Goal: Transaction & Acquisition: Register for event/course

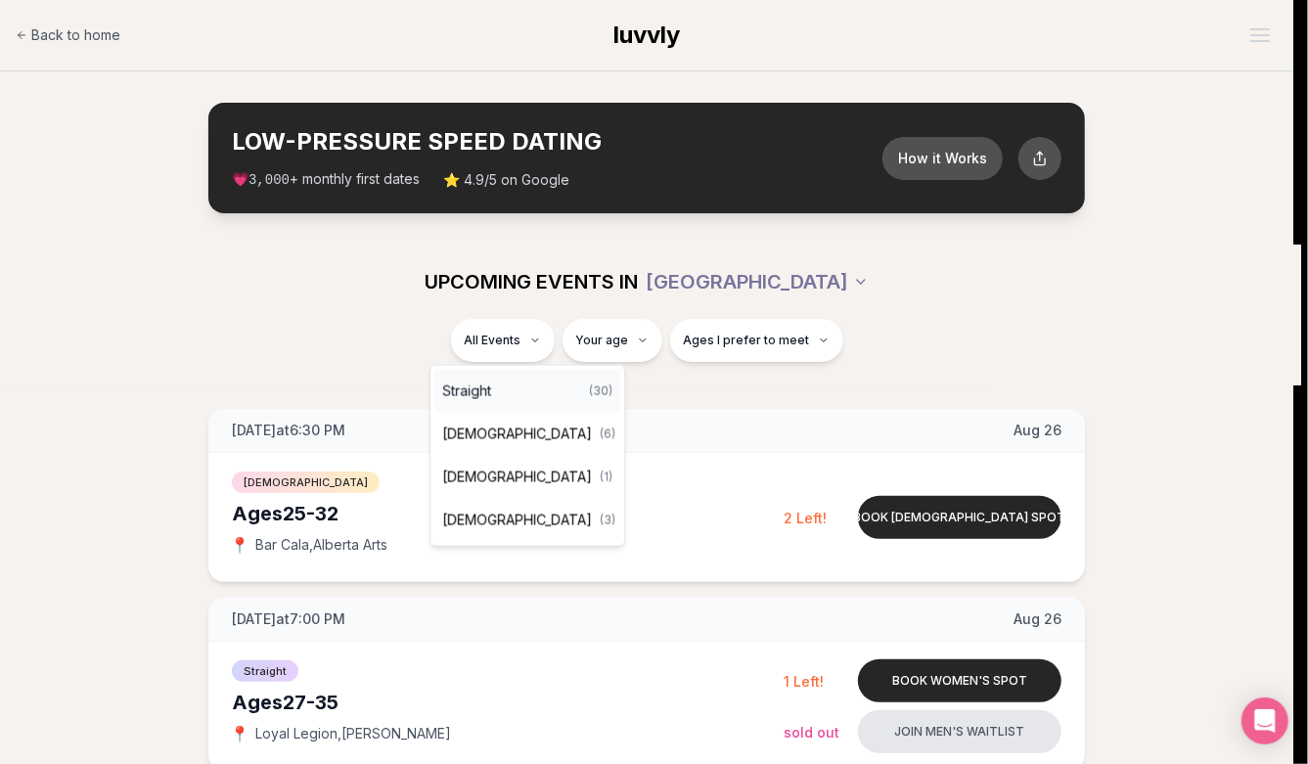
click at [507, 379] on div "Straight ( 30 )" at bounding box center [527, 391] width 186 height 43
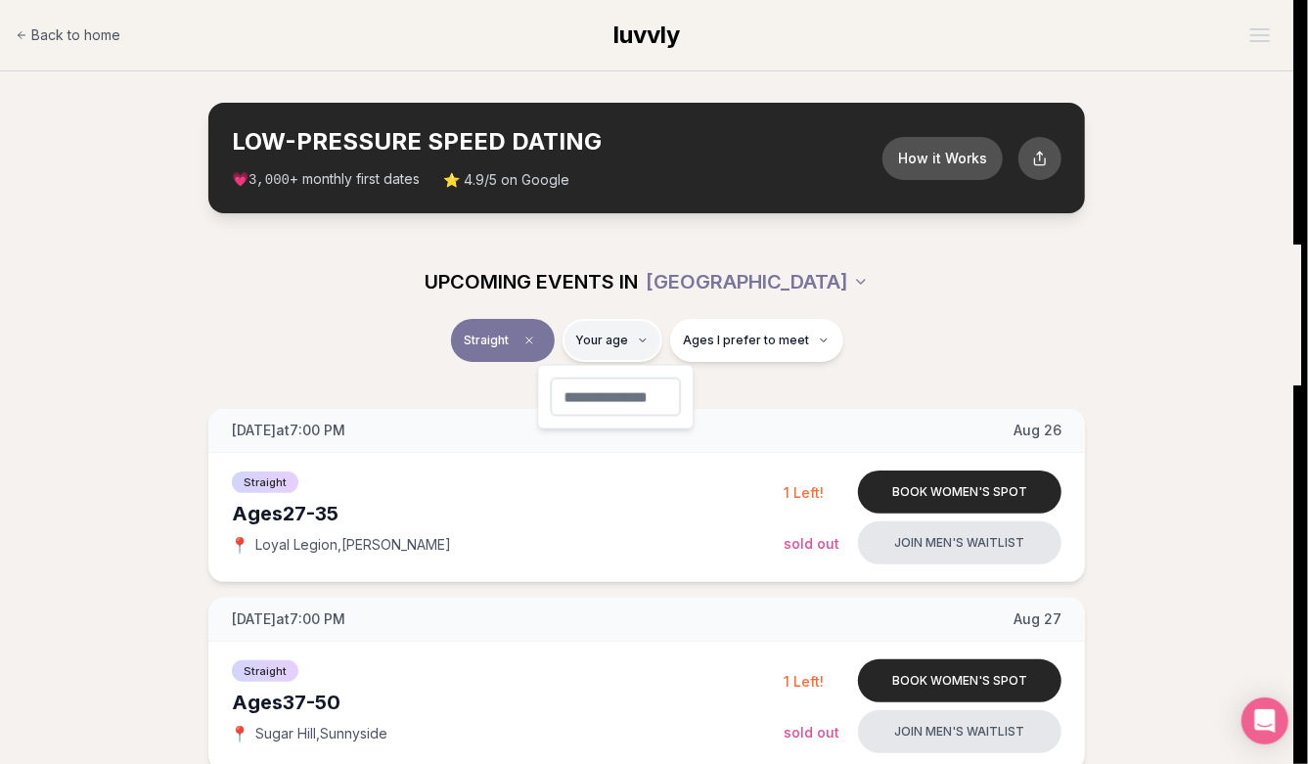
type input "**"
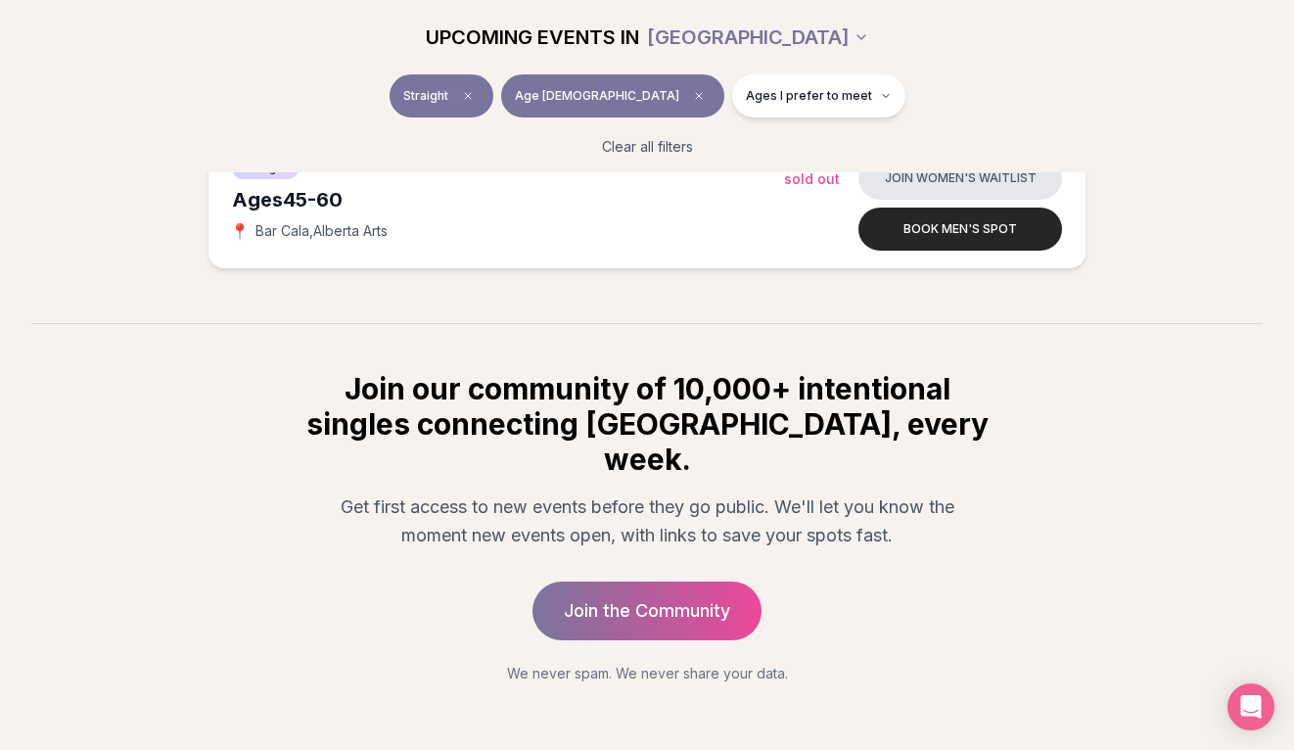
scroll to position [559, 0]
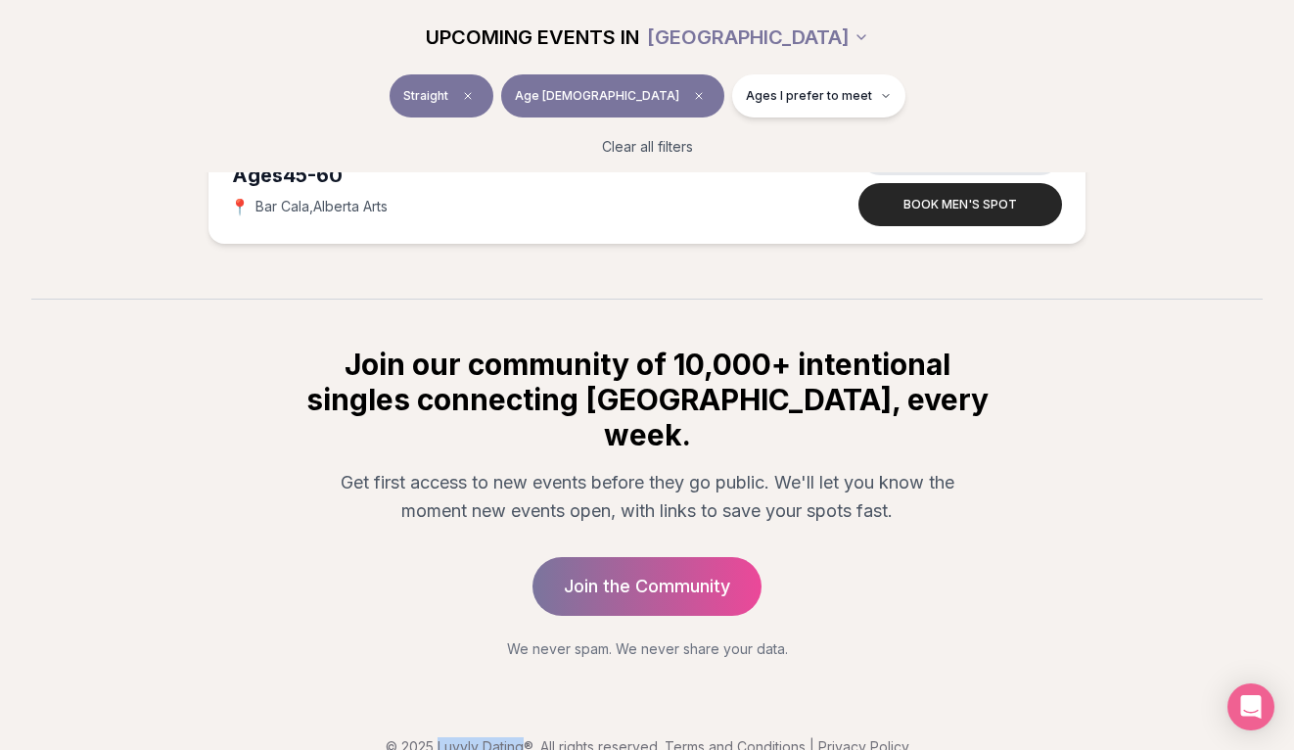
drag, startPoint x: 436, startPoint y: 713, endPoint x: 525, endPoint y: 711, distance: 88.1
click at [525, 737] on p "© 2025 Luvvly Dating®. All rights reserved. Terms and Conditions | Privacy Poli…" at bounding box center [647, 747] width 1262 height 20
copy p "Luvvly Dating"
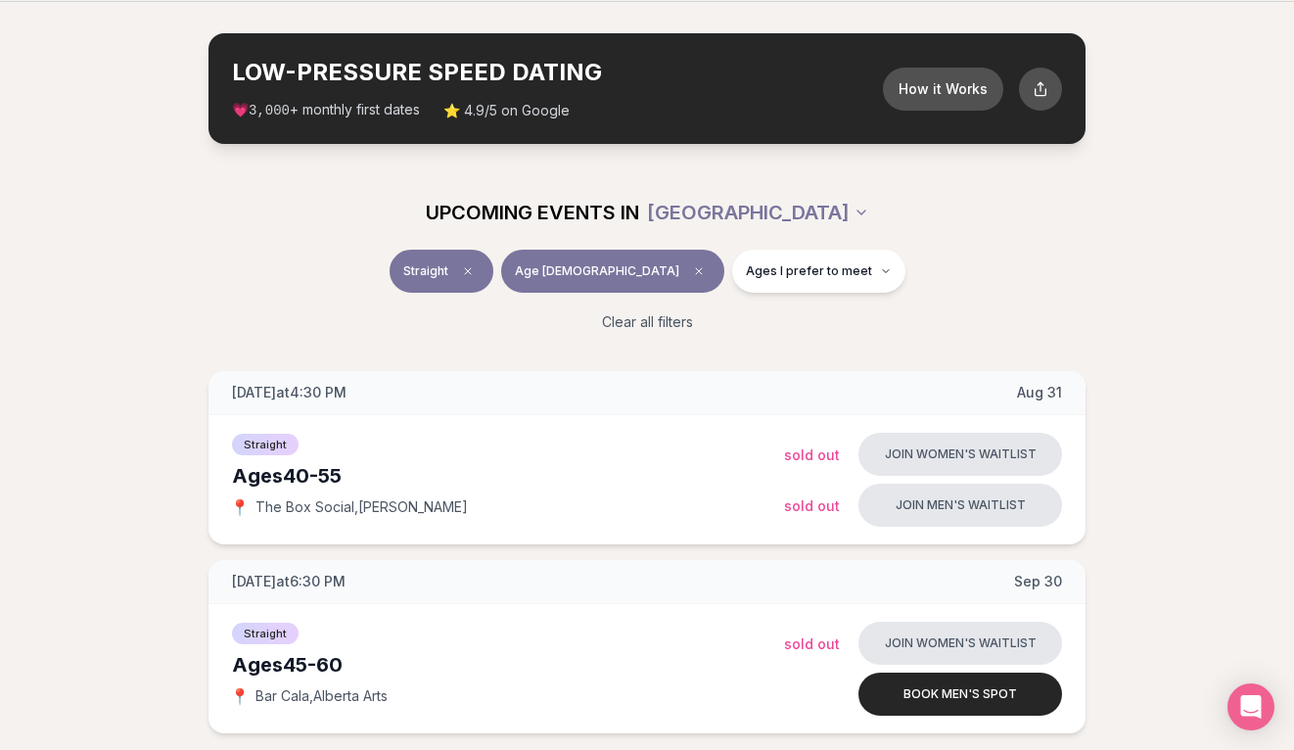
scroll to position [0, 0]
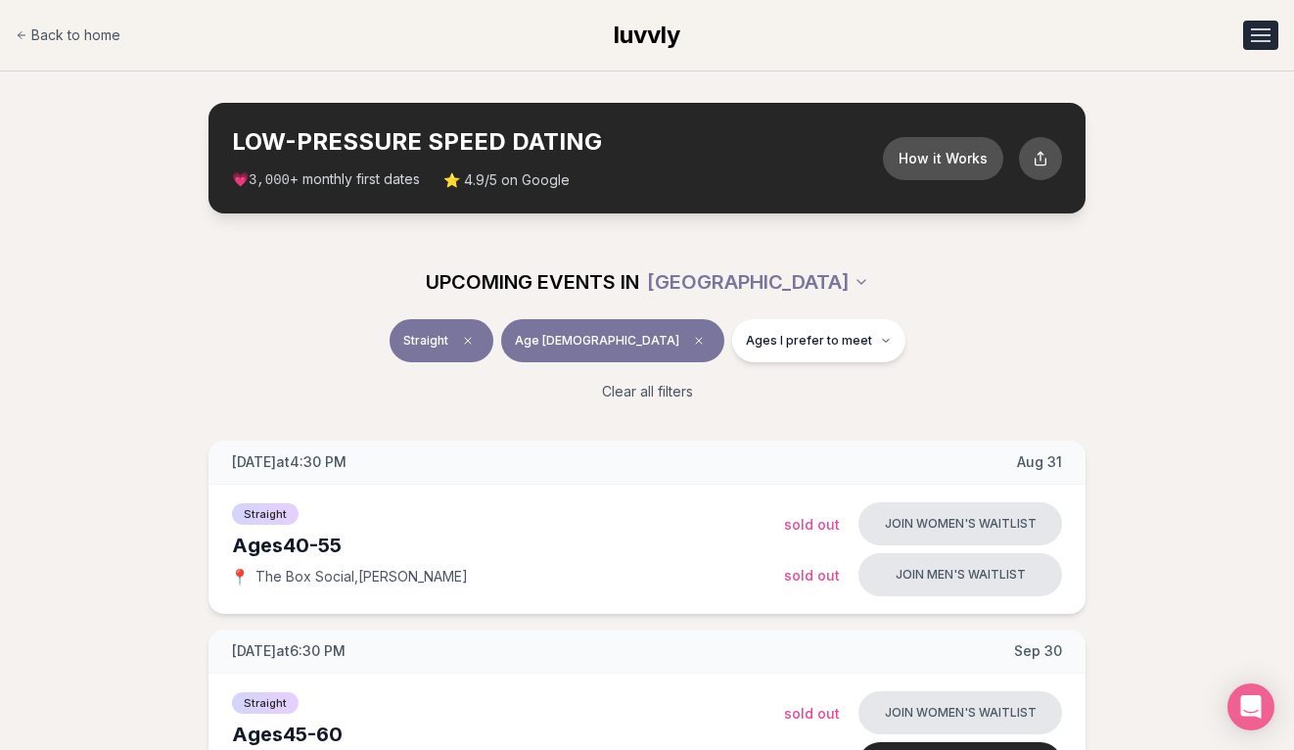
click at [1251, 39] on button "Open menu" at bounding box center [1260, 35] width 35 height 29
click at [1210, 130] on link "Member Login" at bounding box center [1209, 119] width 135 height 35
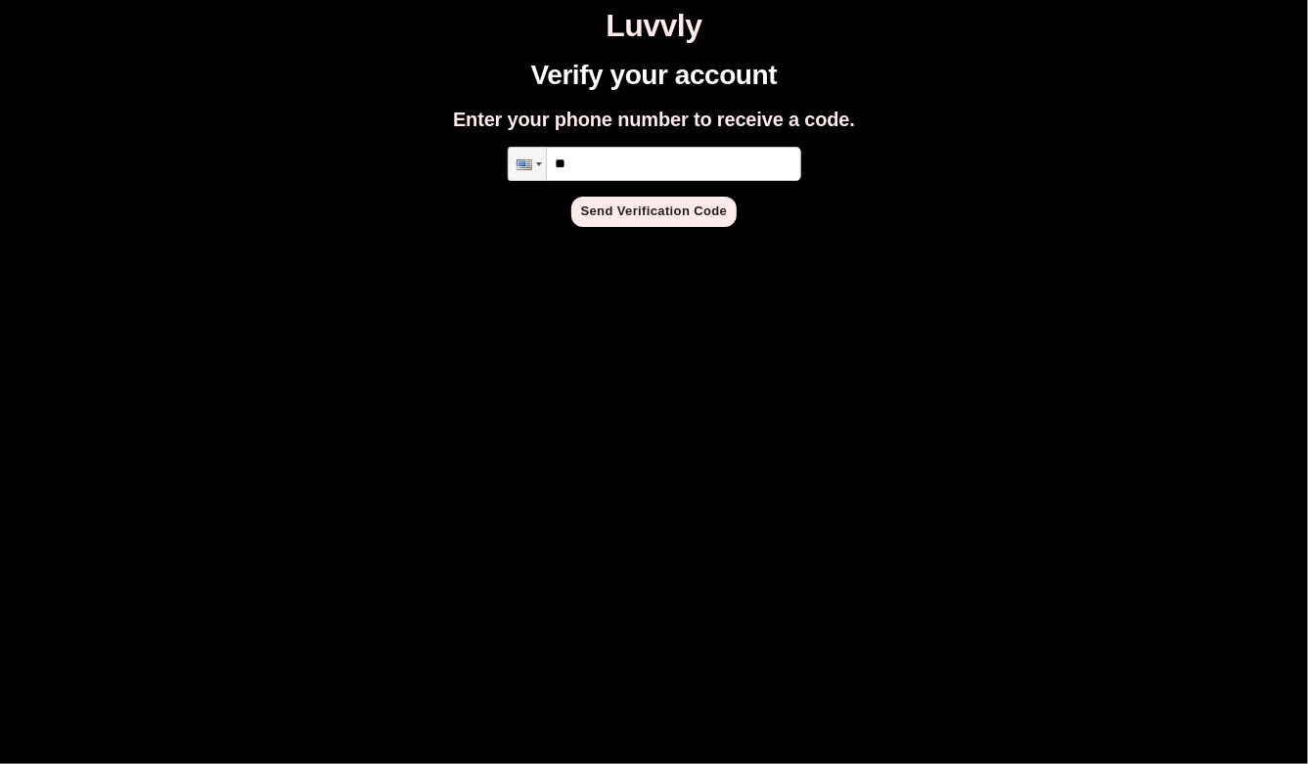
click at [665, 161] on input "**" at bounding box center [655, 164] width 294 height 34
type input "**********"
click at [696, 206] on button "Send Verification Code" at bounding box center [654, 212] width 166 height 30
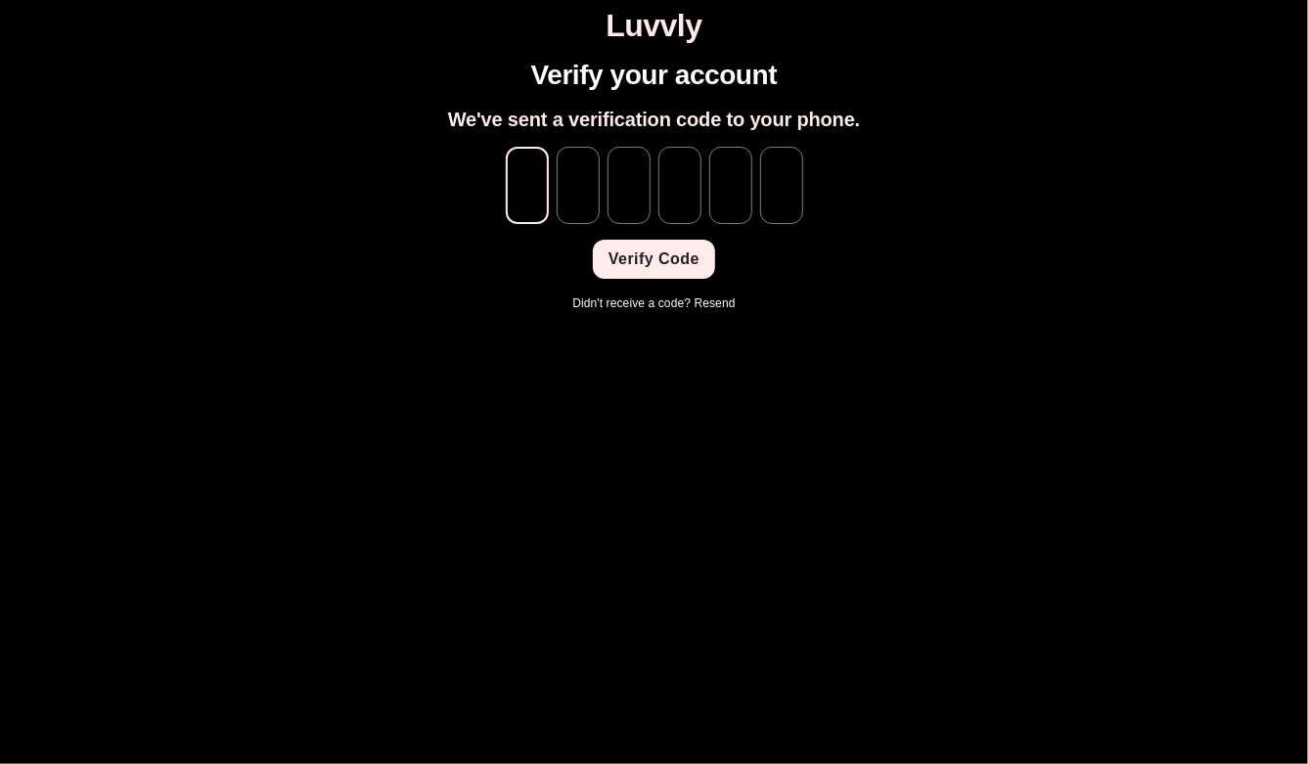
type input "*"
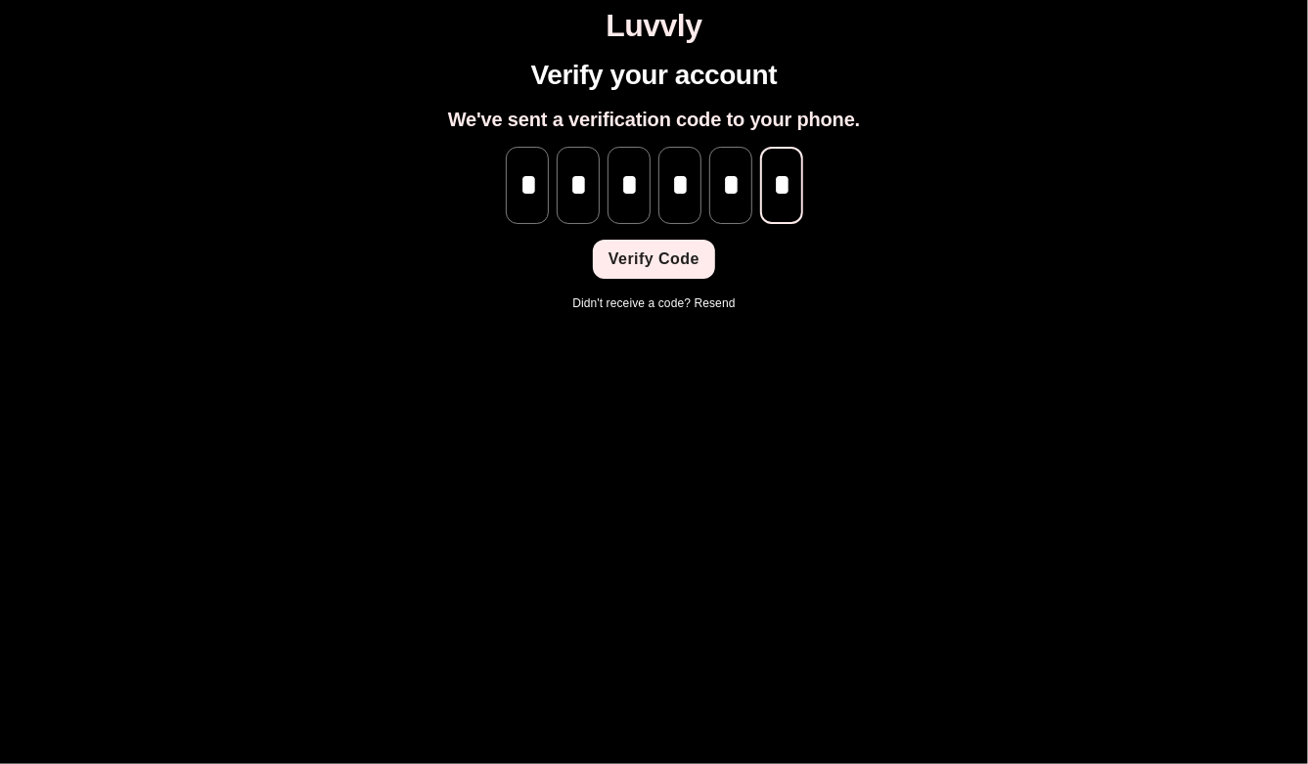
scroll to position [0, 2]
type input "*"
click at [675, 255] on button "Verify Code" at bounding box center [654, 259] width 122 height 39
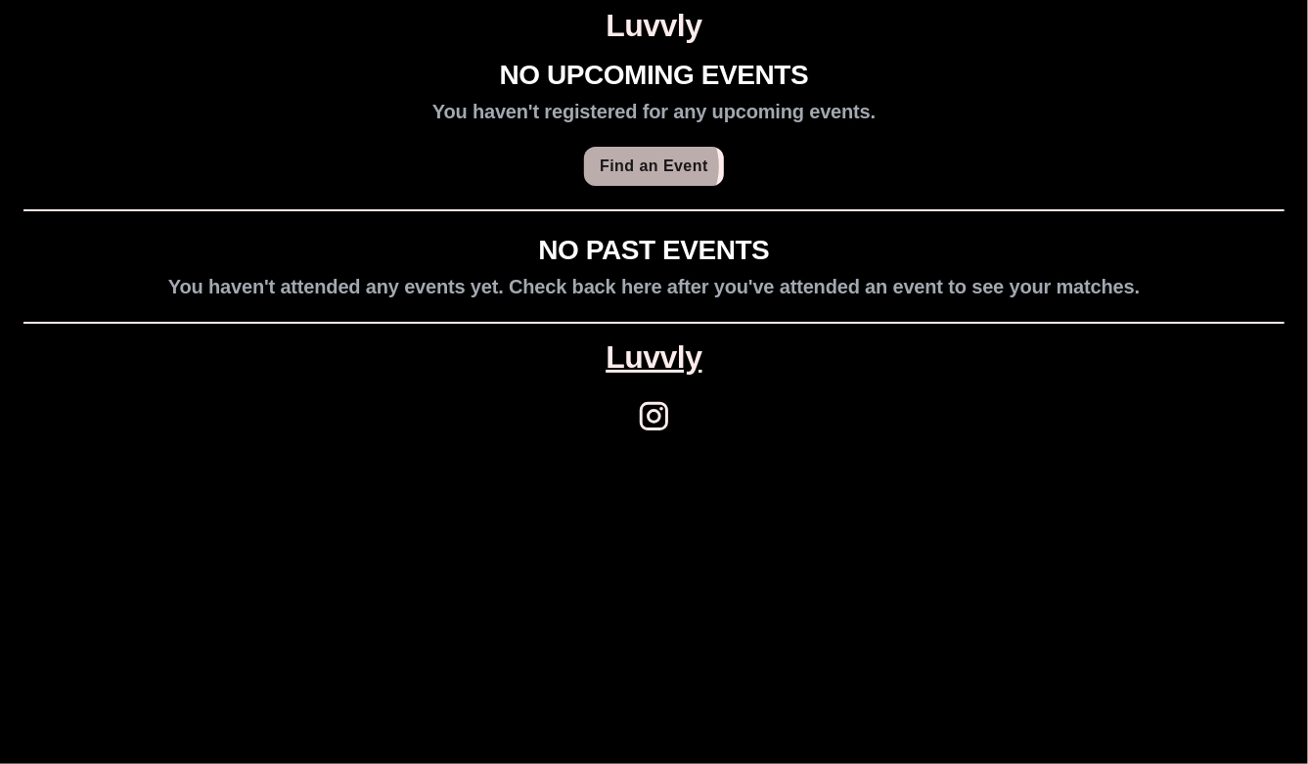
click at [655, 166] on link "Find an Event" at bounding box center [654, 166] width 140 height 39
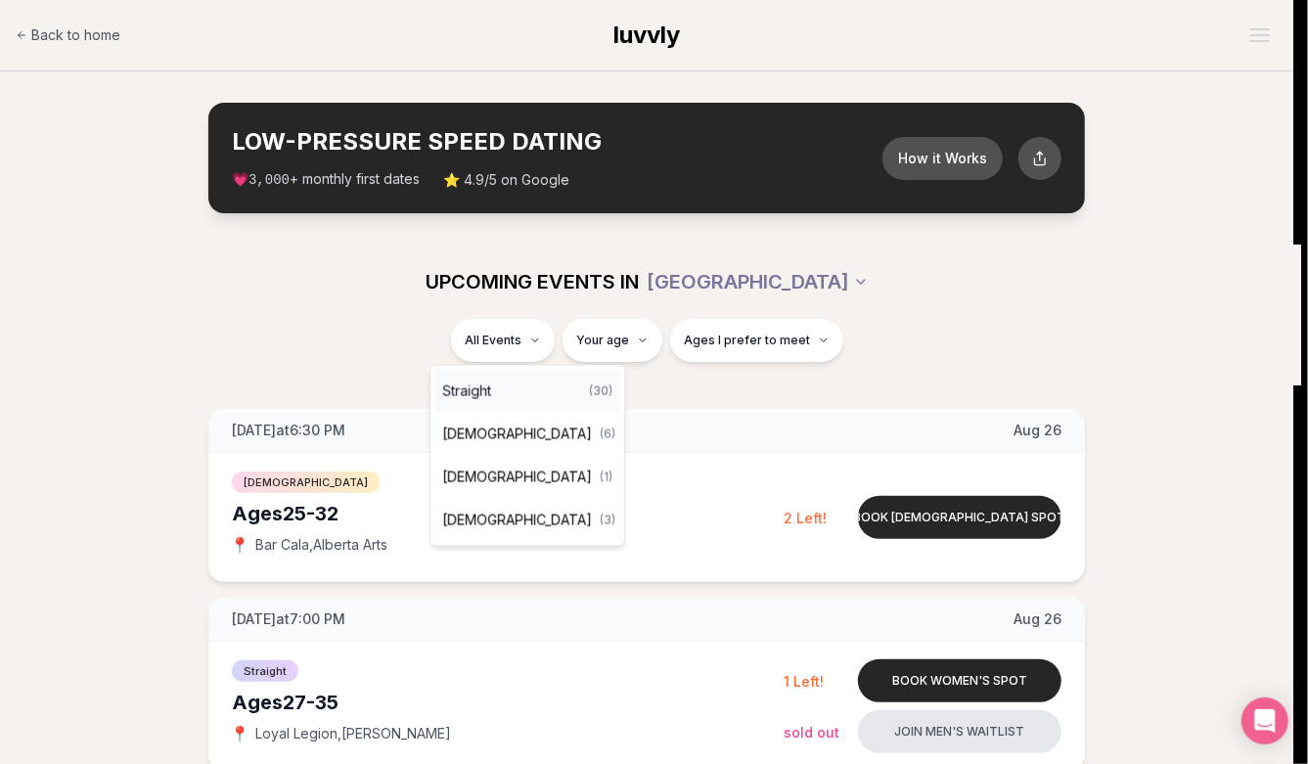
click at [498, 380] on div "Straight ( 30 )" at bounding box center [527, 391] width 186 height 43
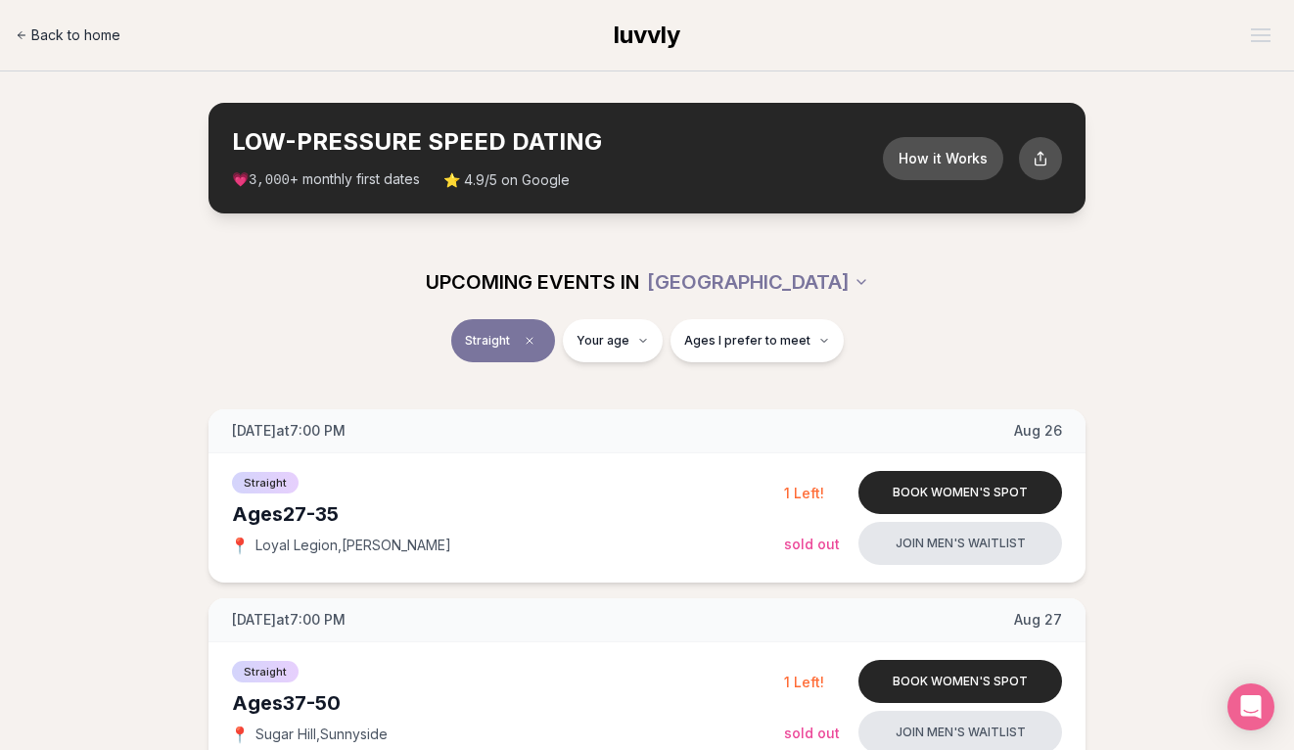
click at [87, 37] on span "Back to home" at bounding box center [75, 35] width 89 height 20
